Goal: Task Accomplishment & Management: Manage account settings

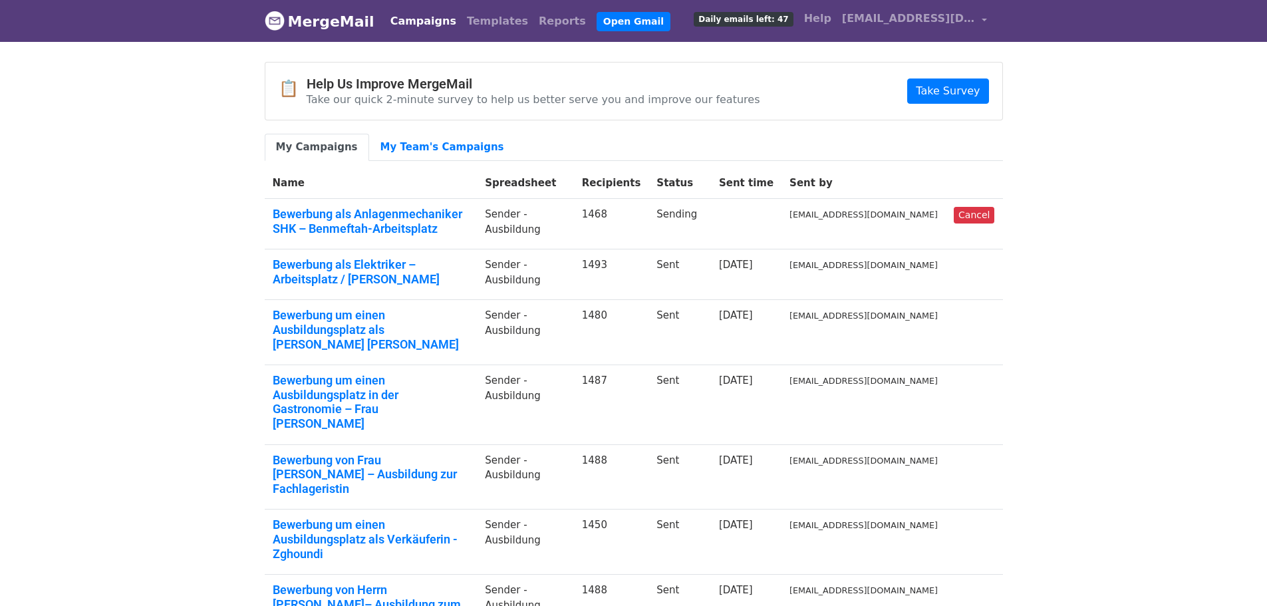
click at [1087, 136] on body "MergeMail Campaigns Templates Reports Open Gmail Daily emails left: 47 Help con…" at bounding box center [633, 461] width 1267 height 923
click at [465, 21] on link "Templates" at bounding box center [498, 21] width 72 height 27
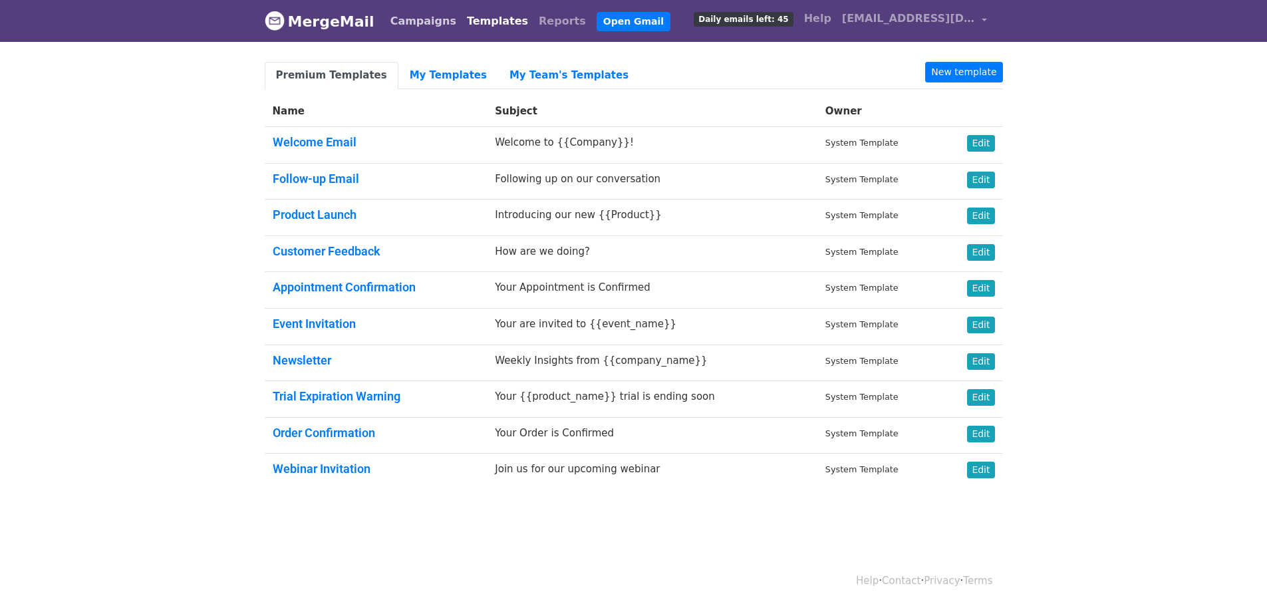
click at [394, 16] on link "Campaigns" at bounding box center [423, 21] width 77 height 27
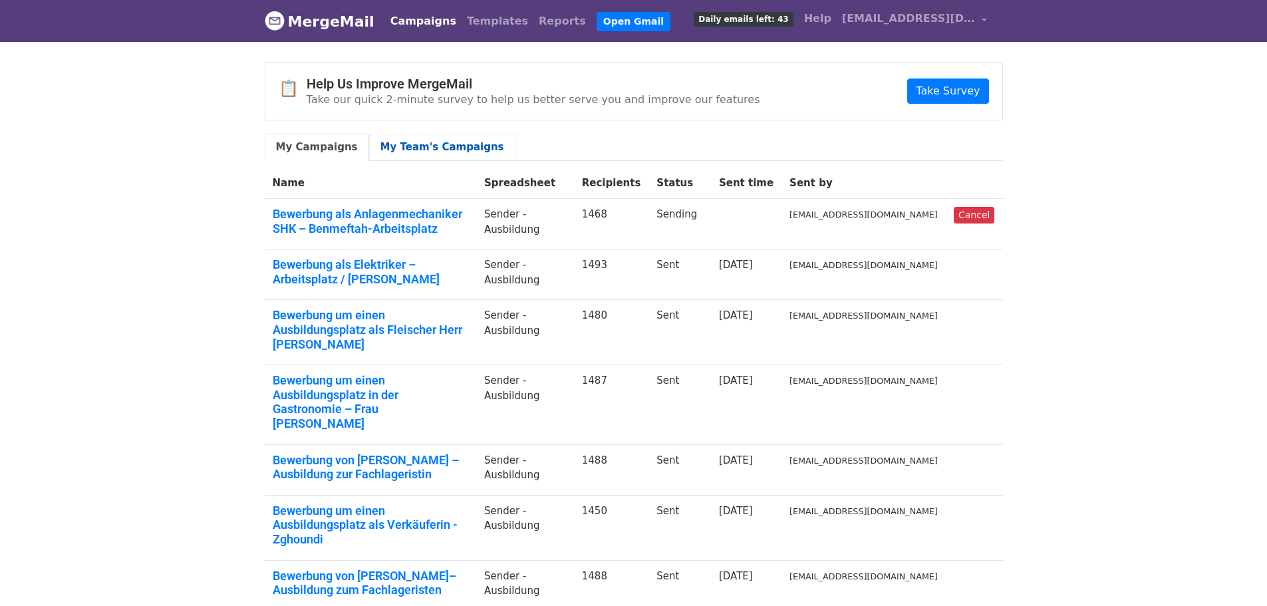
click at [425, 137] on link "My Team's Campaigns" at bounding box center [442, 147] width 146 height 27
click at [311, 146] on link "My Campaigns" at bounding box center [317, 147] width 104 height 27
click at [412, 19] on link "Campaigns" at bounding box center [423, 21] width 77 height 27
click at [305, 155] on link "My Campaigns" at bounding box center [317, 147] width 104 height 27
click at [413, 148] on link "My Team's Campaigns" at bounding box center [442, 147] width 146 height 27
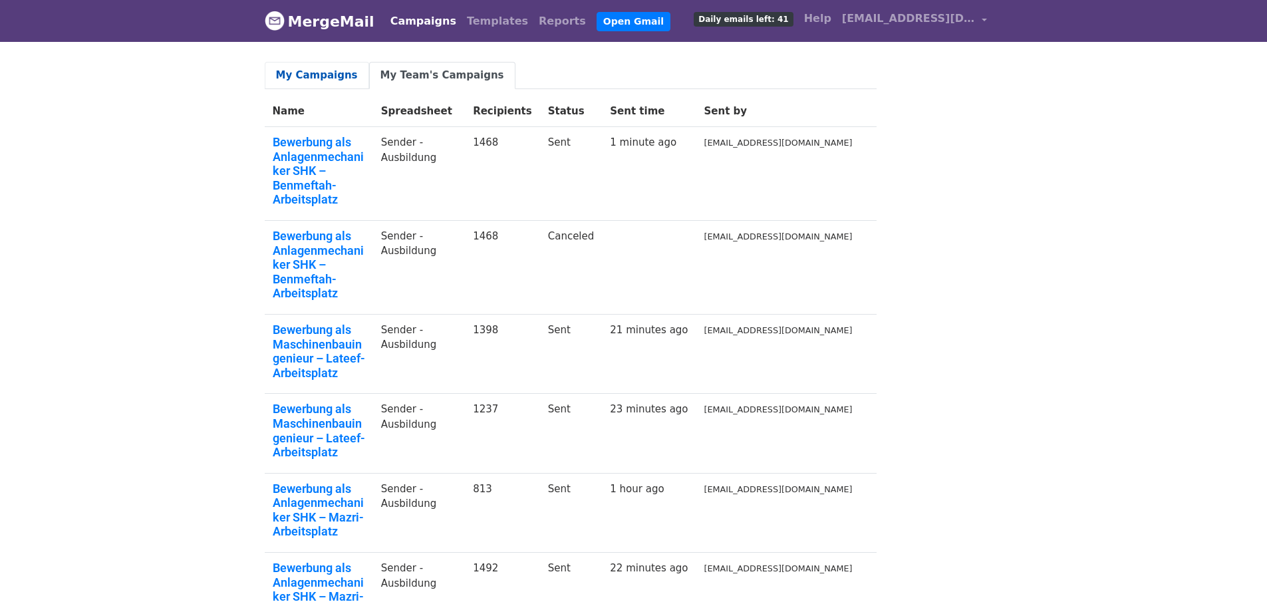
click at [301, 76] on link "My Campaigns" at bounding box center [317, 75] width 104 height 27
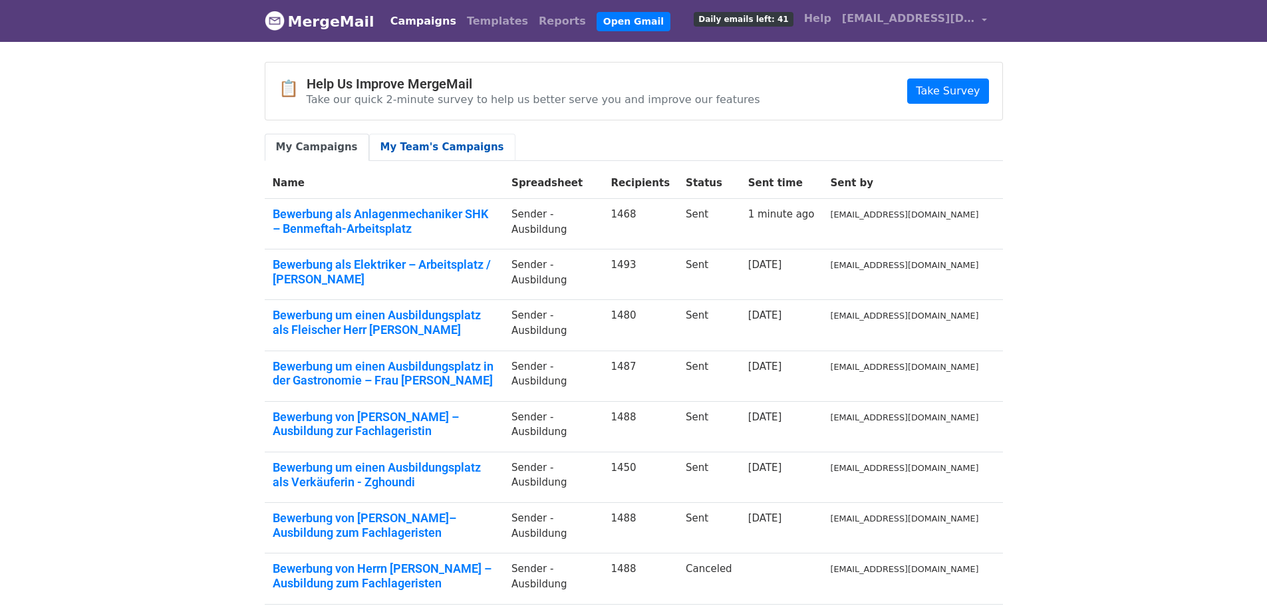
click at [406, 151] on link "My Team's Campaigns" at bounding box center [442, 147] width 146 height 27
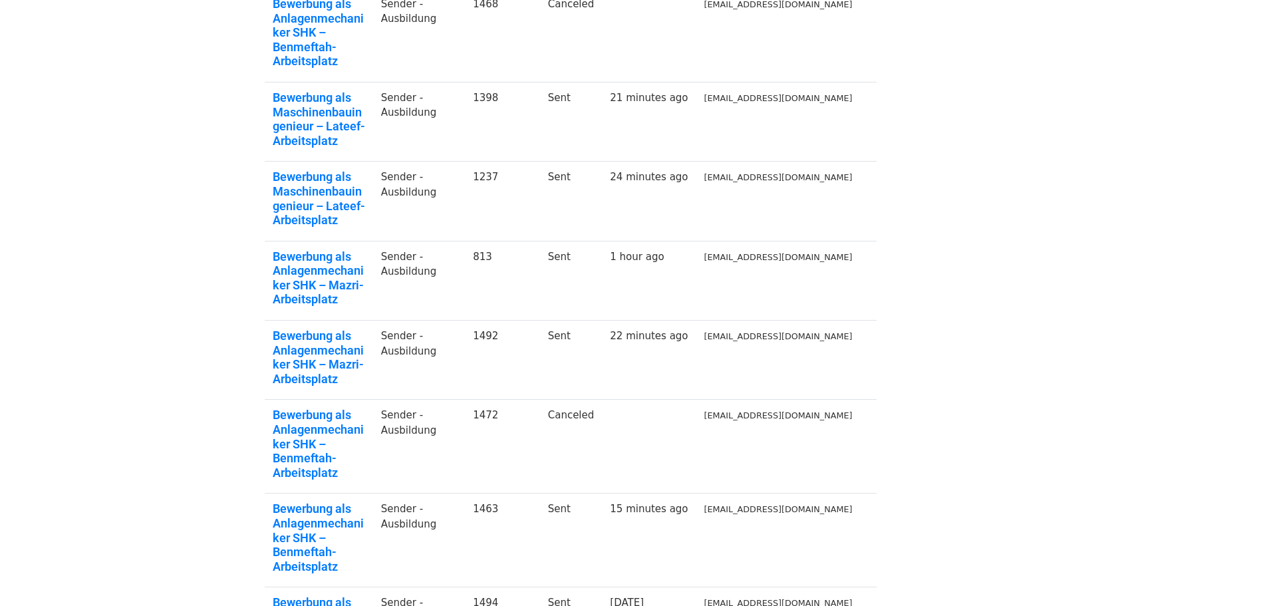
scroll to position [285, 0]
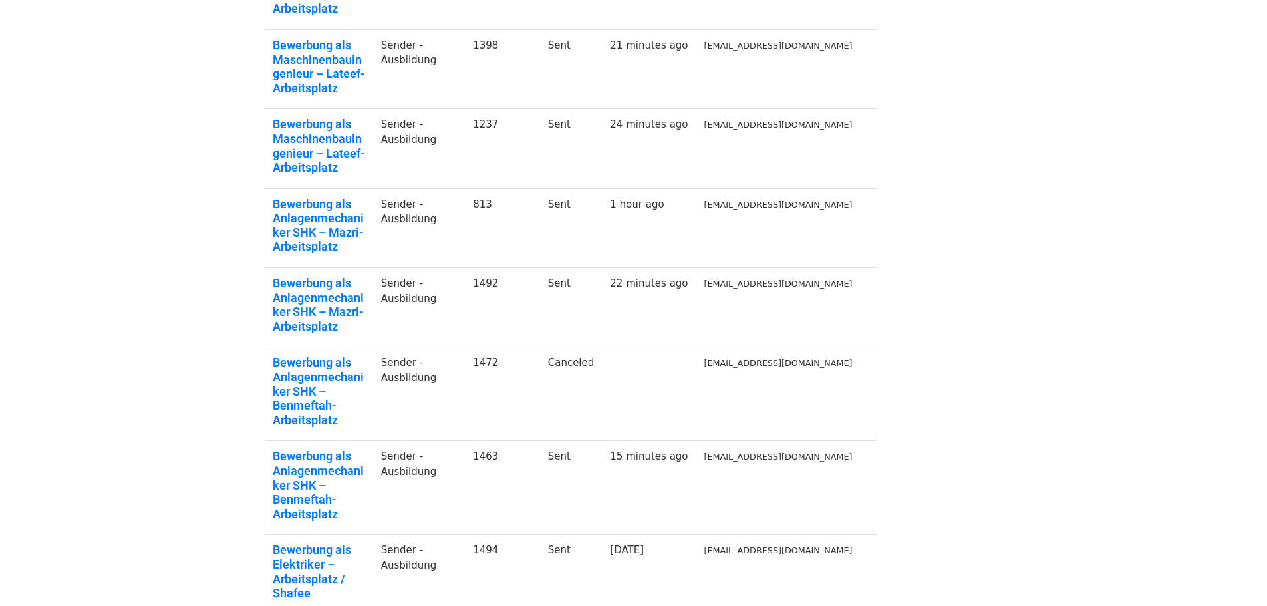
click at [1005, 222] on div "My Campaigns My Team's Campaigns Name Spreadsheet Recipients Status Sent time S…" at bounding box center [634, 252] width 758 height 951
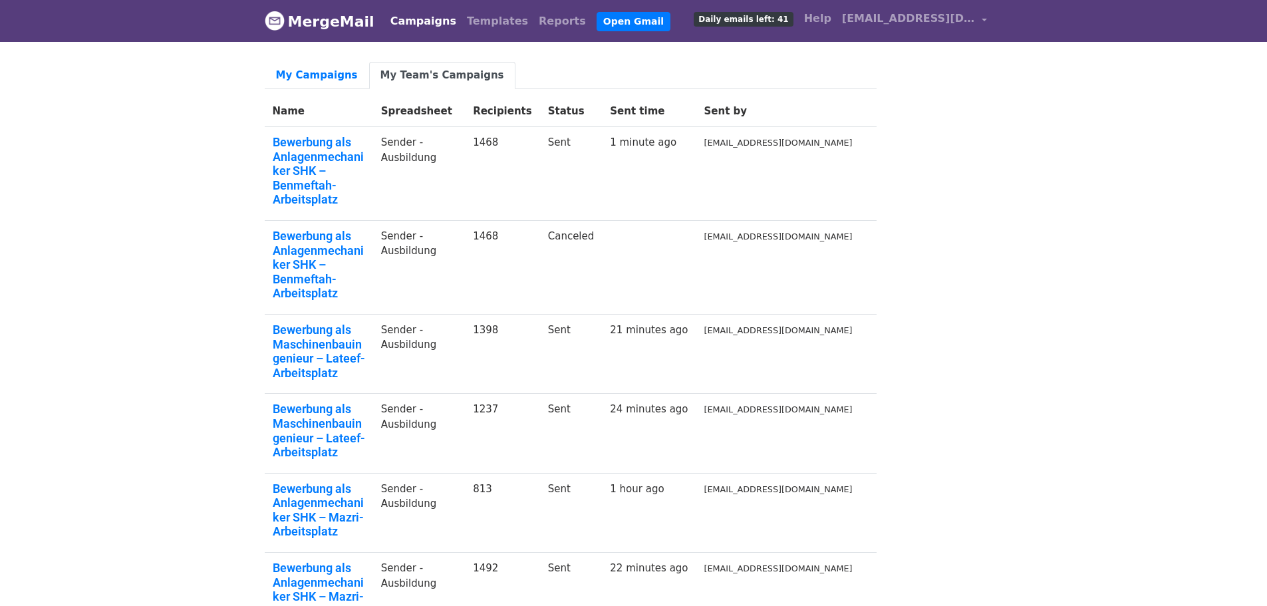
click at [400, 75] on link "My Team's Campaigns" at bounding box center [442, 75] width 146 height 27
